Goal: Transaction & Acquisition: Subscribe to service/newsletter

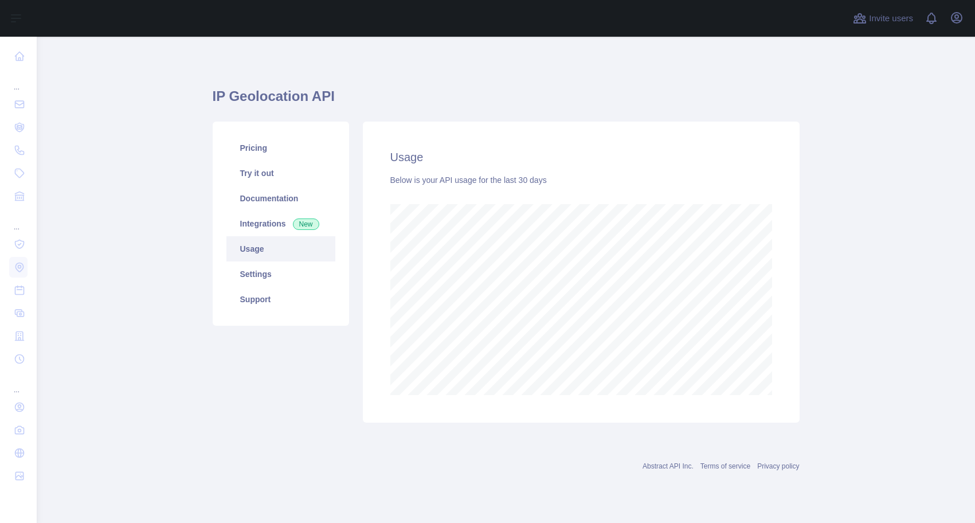
scroll to position [486, 938]
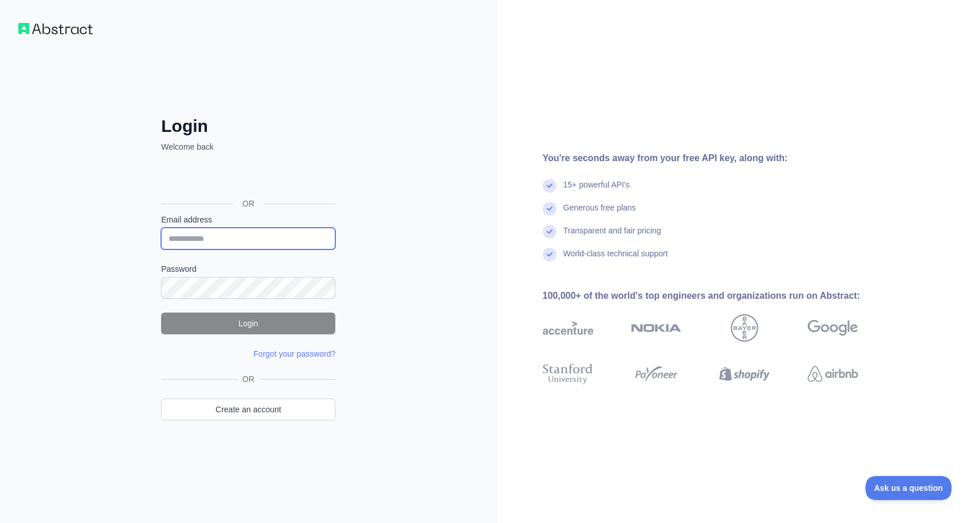
type input "**********"
click at [273, 324] on button "Login" at bounding box center [248, 323] width 174 height 22
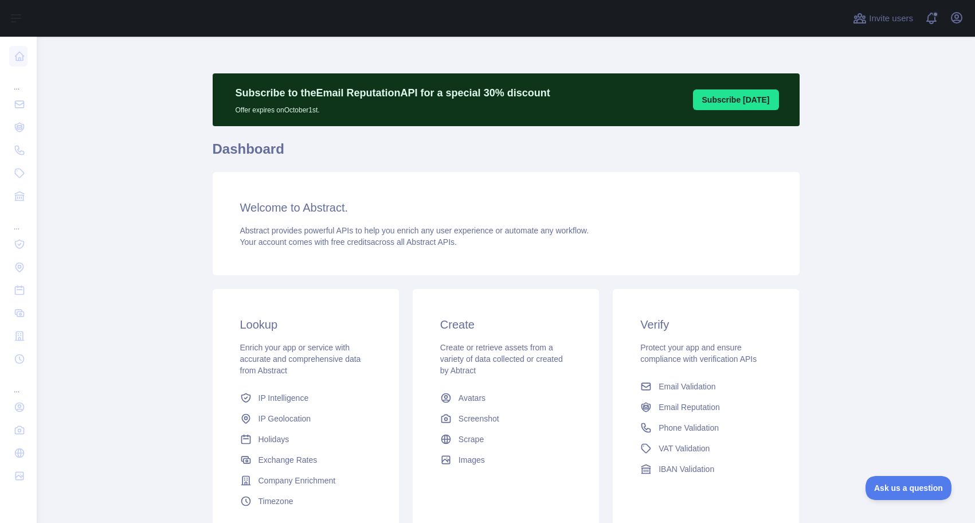
scroll to position [101, 0]
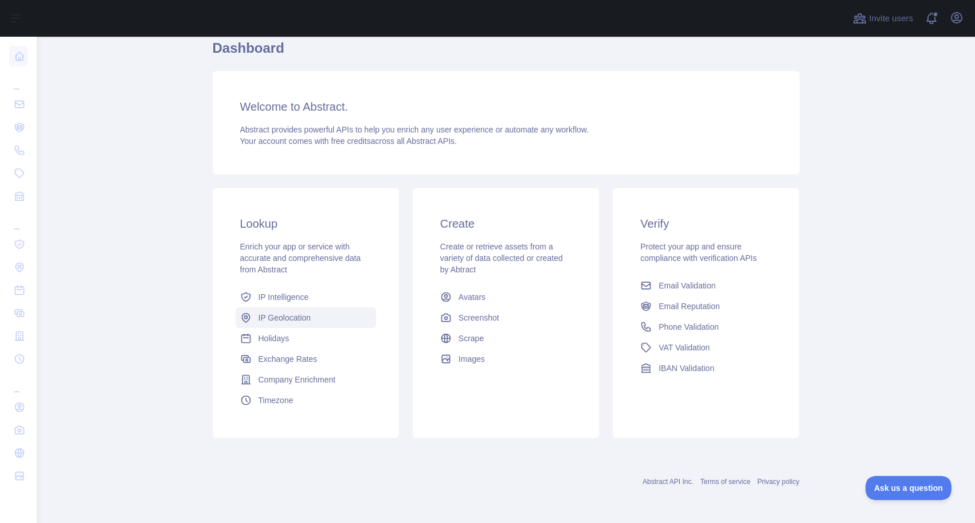
click at [289, 316] on span "IP Geolocation" at bounding box center [284, 317] width 53 height 11
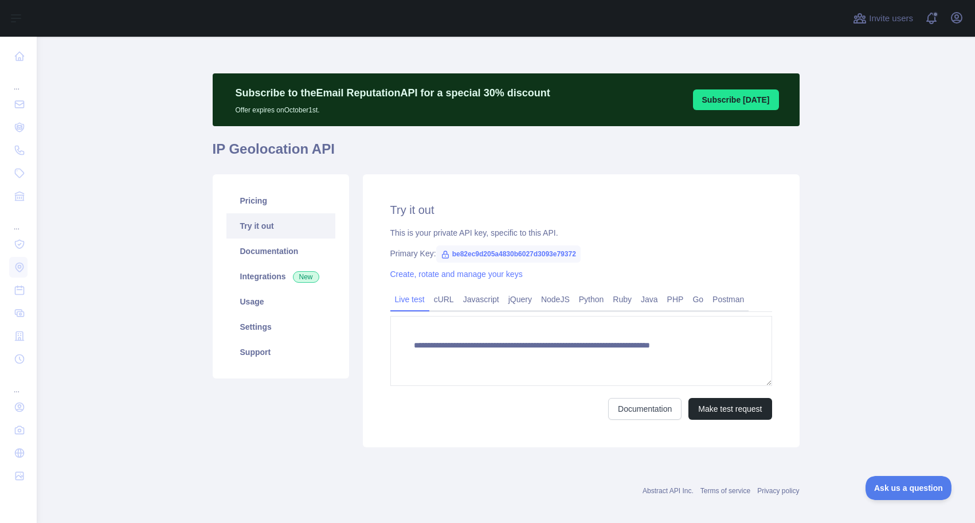
type textarea "**********"
click at [243, 301] on link "Usage" at bounding box center [280, 301] width 109 height 25
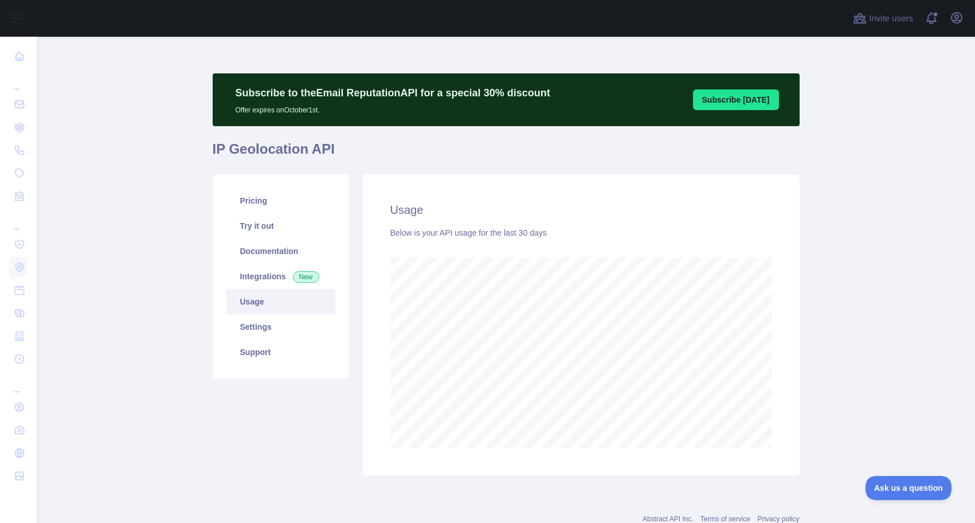
click at [249, 301] on link "Usage" at bounding box center [280, 301] width 109 height 25
click at [248, 202] on link "Pricing" at bounding box center [280, 200] width 109 height 25
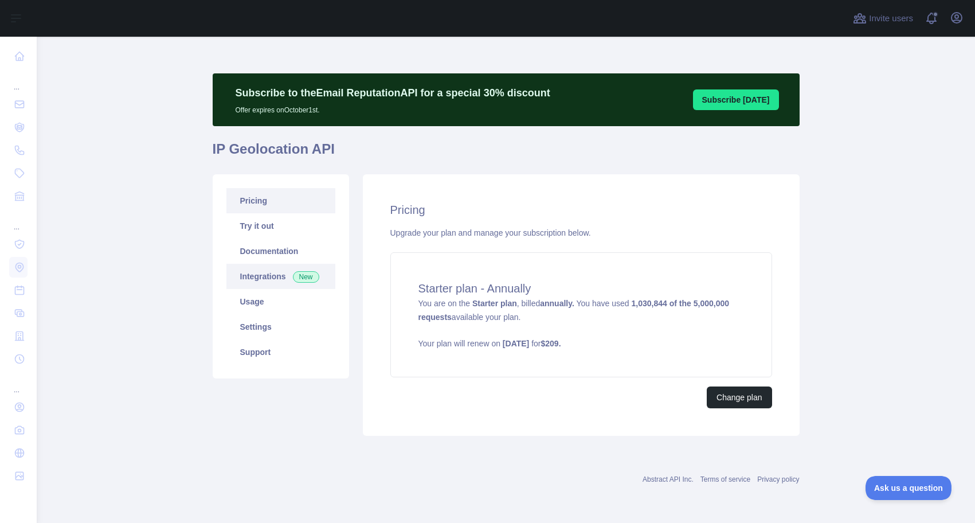
click at [261, 276] on link "Integrations New" at bounding box center [280, 276] width 109 height 25
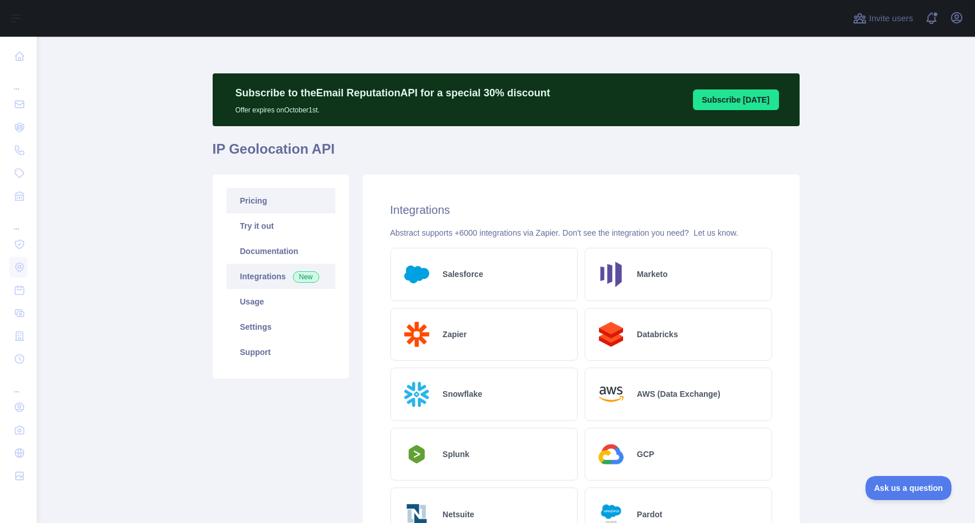
click at [255, 203] on link "Pricing" at bounding box center [280, 200] width 109 height 25
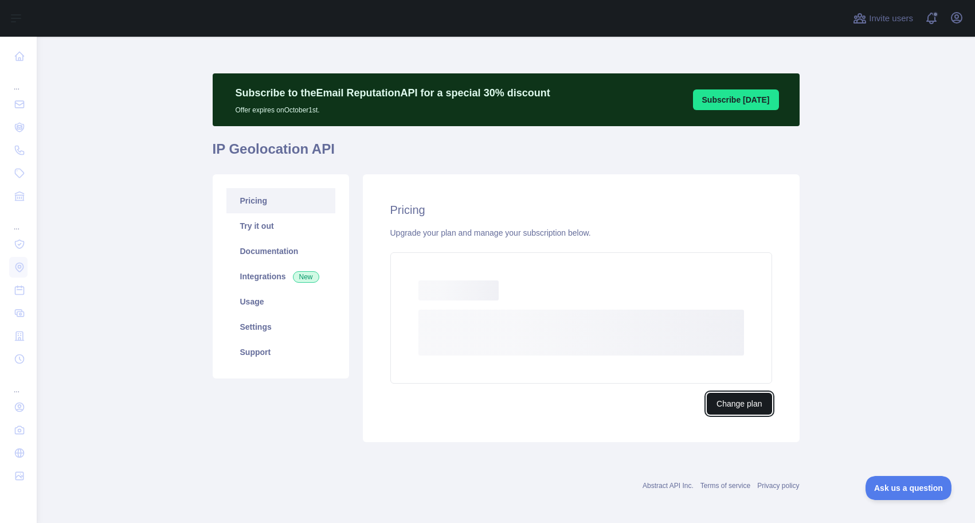
click at [727, 402] on button "Change plan" at bounding box center [739, 404] width 65 height 22
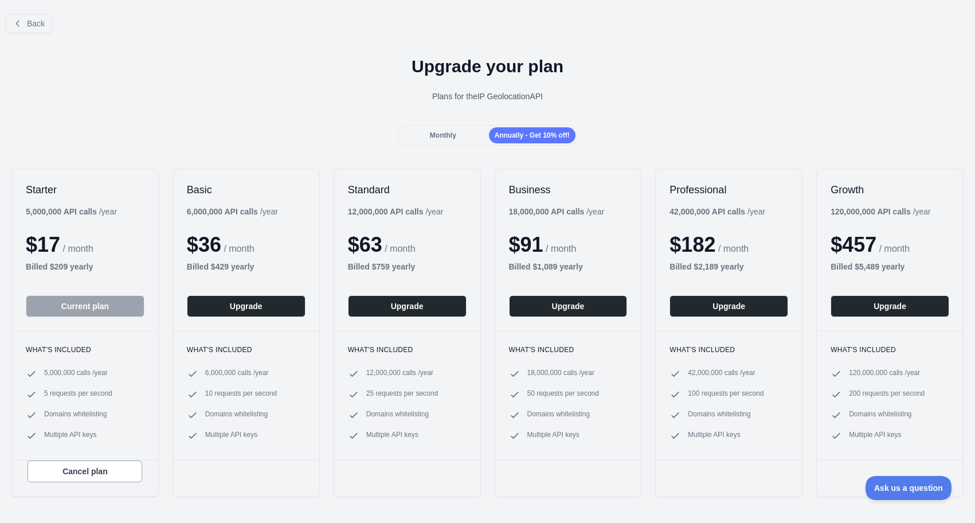
click at [430, 137] on span "Monthly" at bounding box center [443, 135] width 26 height 8
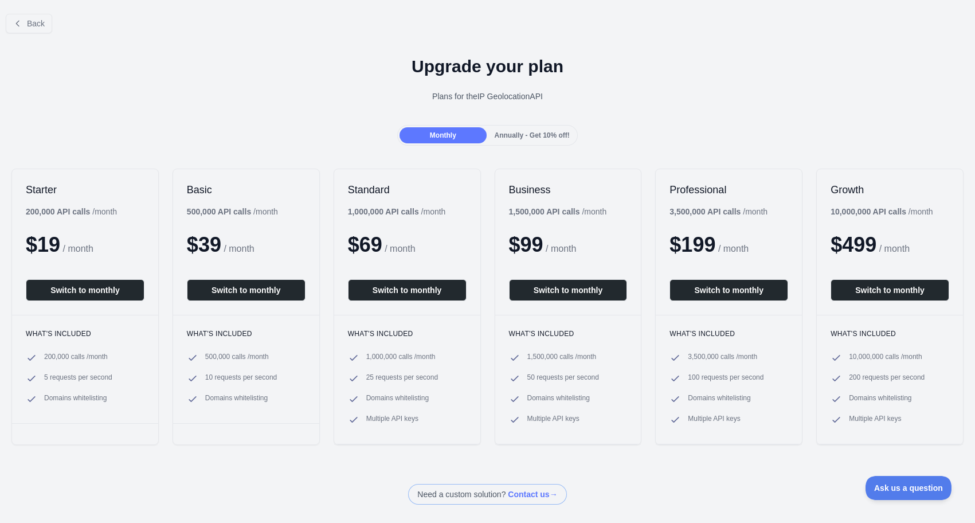
click at [529, 132] on span "Annually - Get 10% off!" at bounding box center [532, 135] width 75 height 8
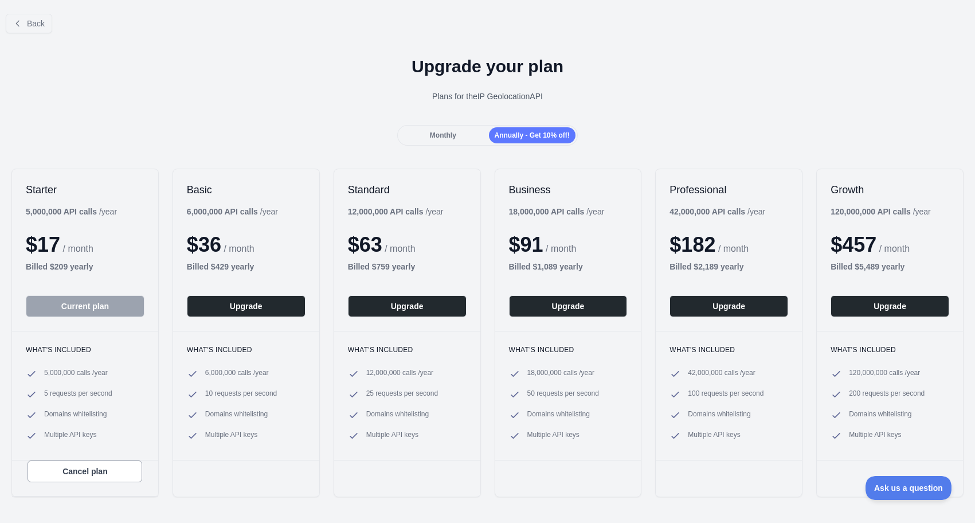
click at [430, 131] on span "Monthly" at bounding box center [443, 135] width 26 height 8
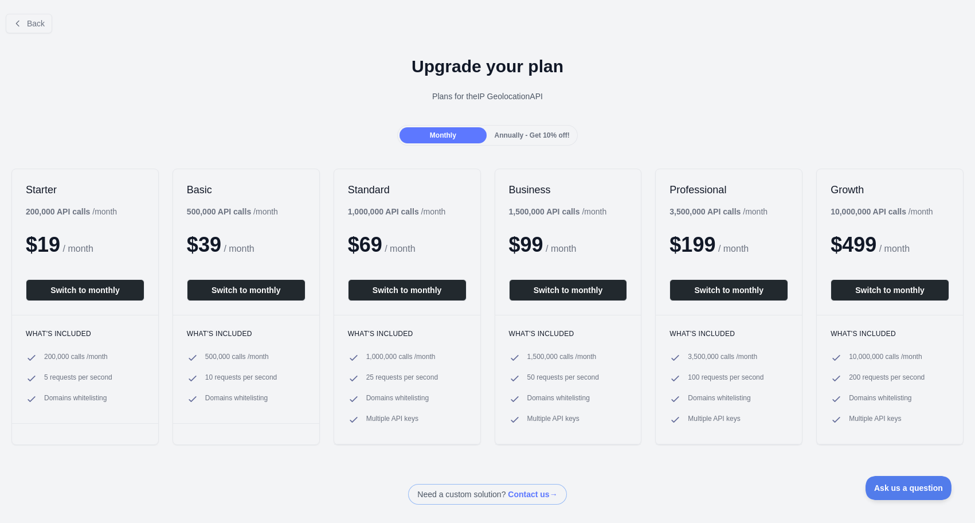
click at [508, 132] on span "Annually - Get 10% off!" at bounding box center [532, 135] width 75 height 8
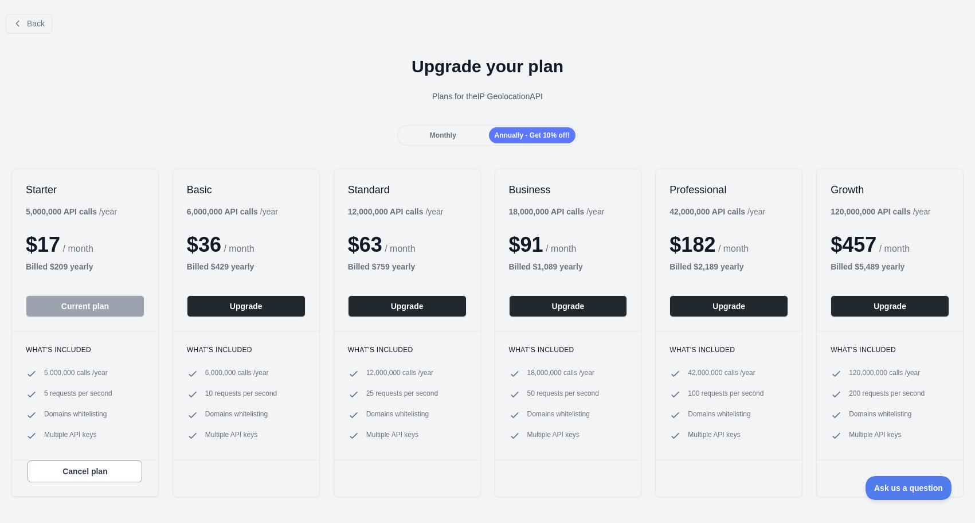
click at [438, 135] on span "Monthly" at bounding box center [443, 135] width 26 height 8
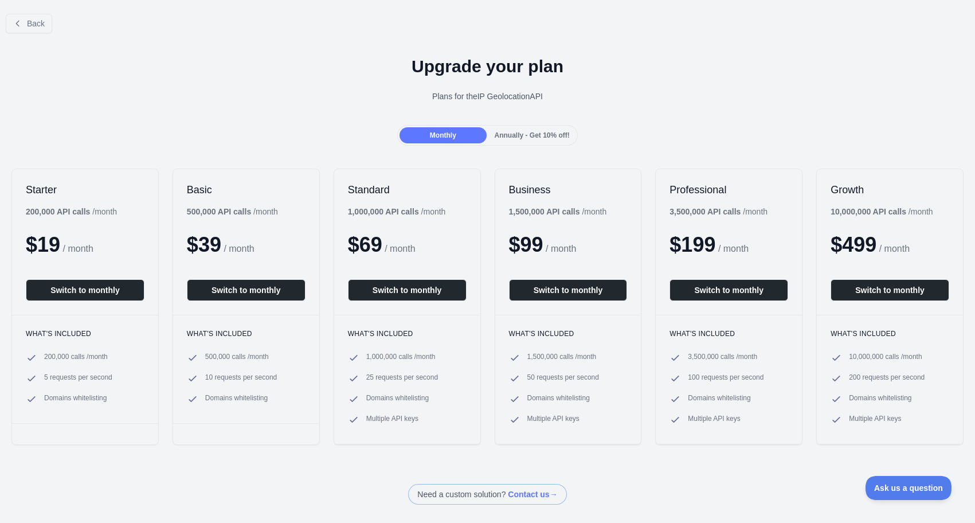
click at [495, 133] on span "Annually - Get 10% off!" at bounding box center [532, 135] width 75 height 8
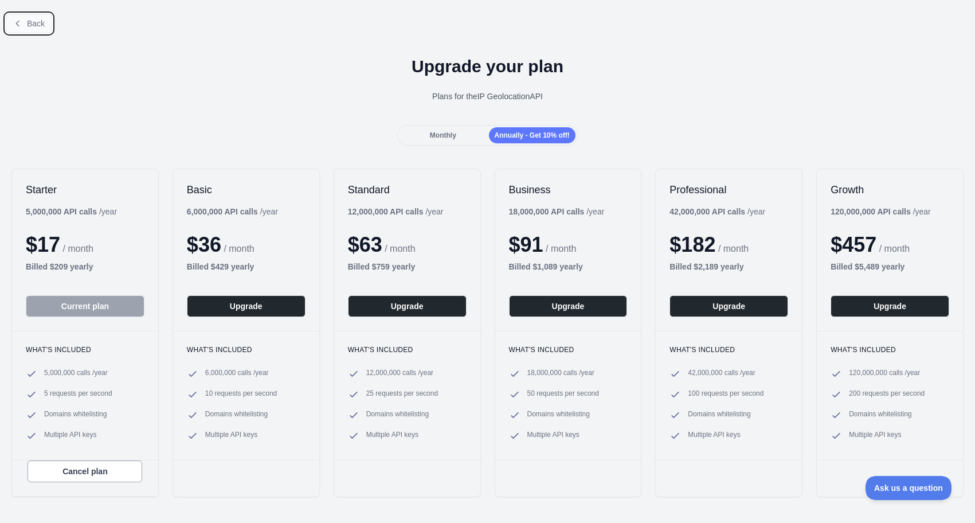
click at [30, 29] on button "Back" at bounding box center [29, 23] width 46 height 19
